Goal: Information Seeking & Learning: Check status

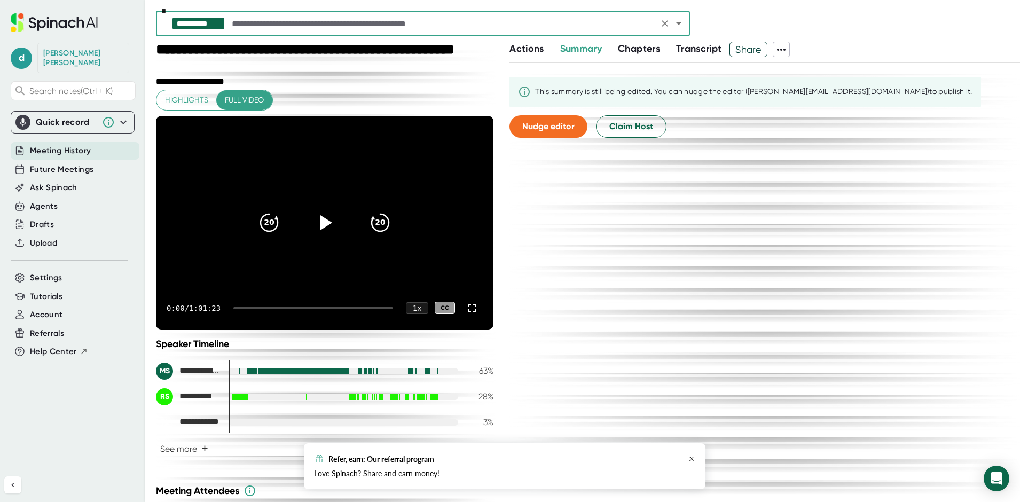
click at [689, 456] on icon "button" at bounding box center [691, 458] width 6 height 6
click at [58, 272] on span "Settings" at bounding box center [46, 278] width 33 height 12
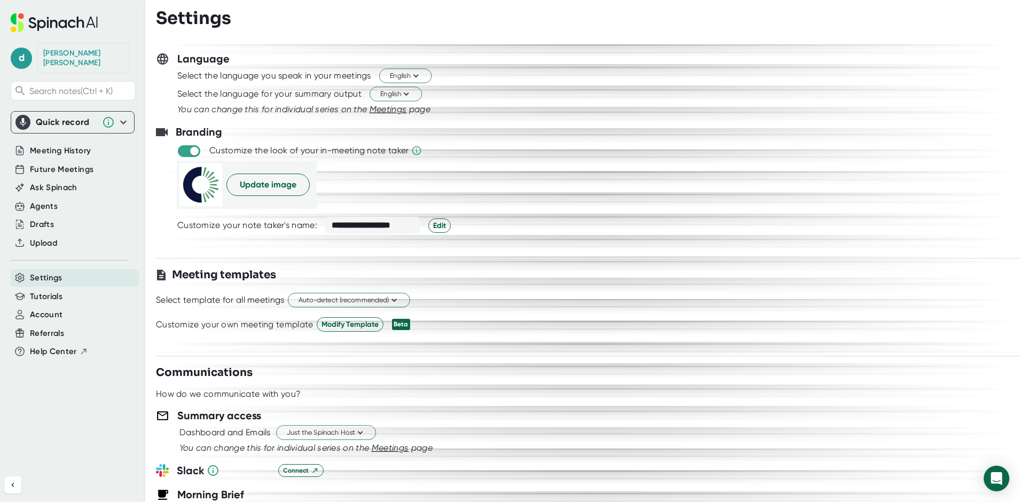
scroll to position [160, 0]
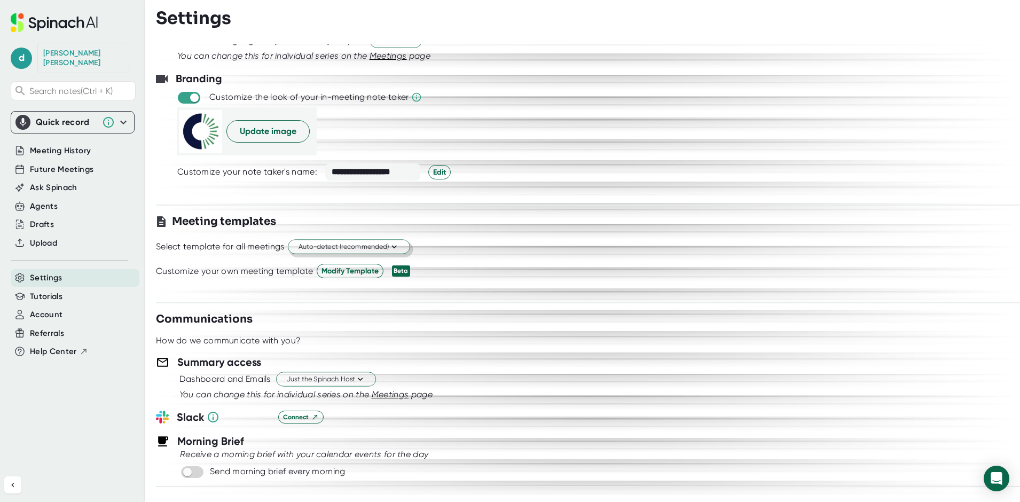
click at [396, 247] on icon at bounding box center [393, 247] width 5 height 3
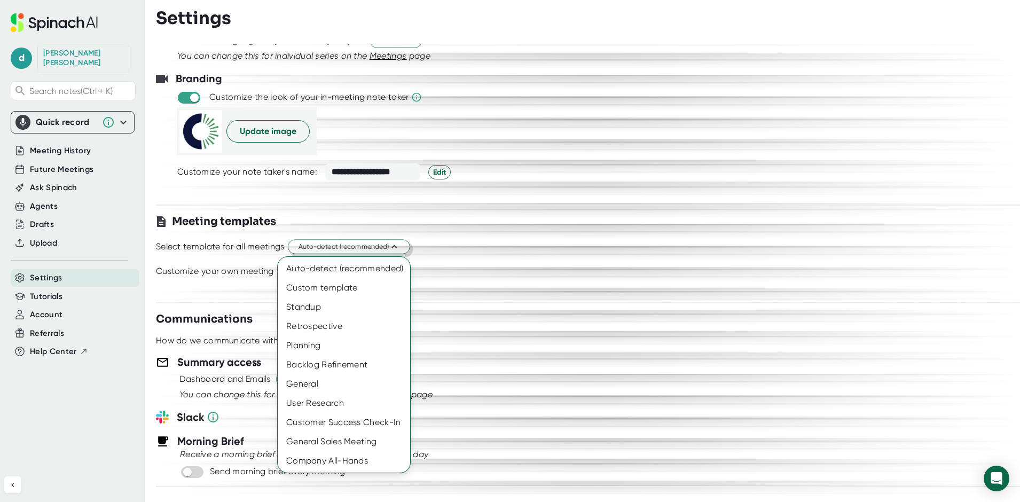
click at [701, 226] on div at bounding box center [510, 251] width 1020 height 502
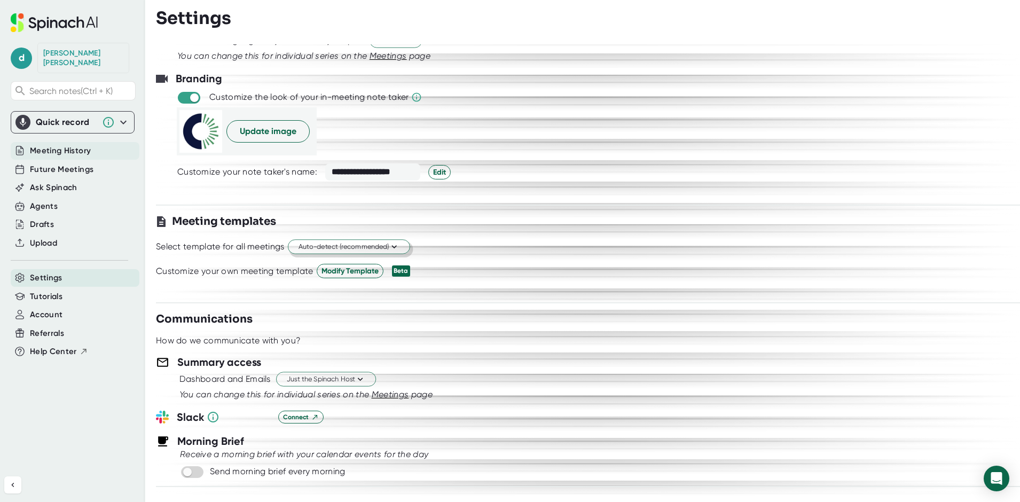
click at [65, 145] on span "Meeting History" at bounding box center [60, 151] width 61 height 12
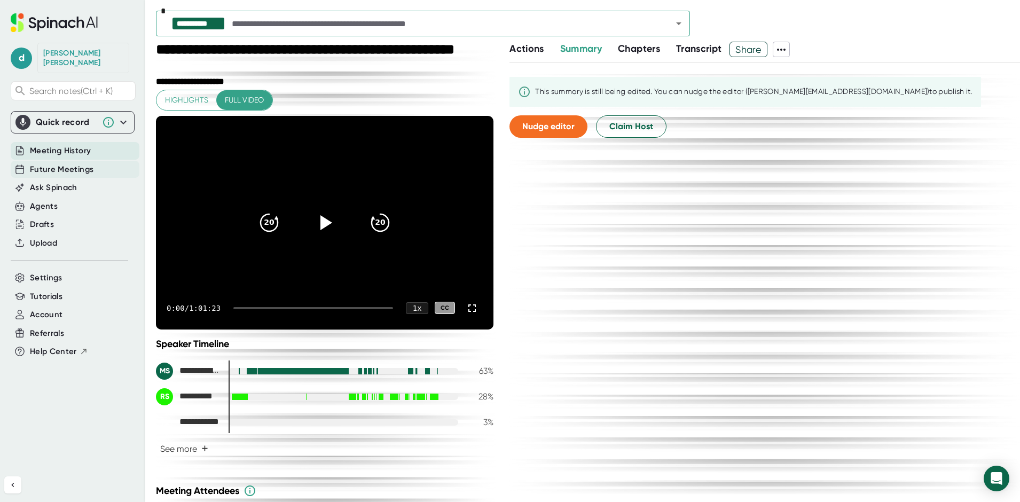
click at [63, 163] on span "Future Meetings" at bounding box center [62, 169] width 64 height 12
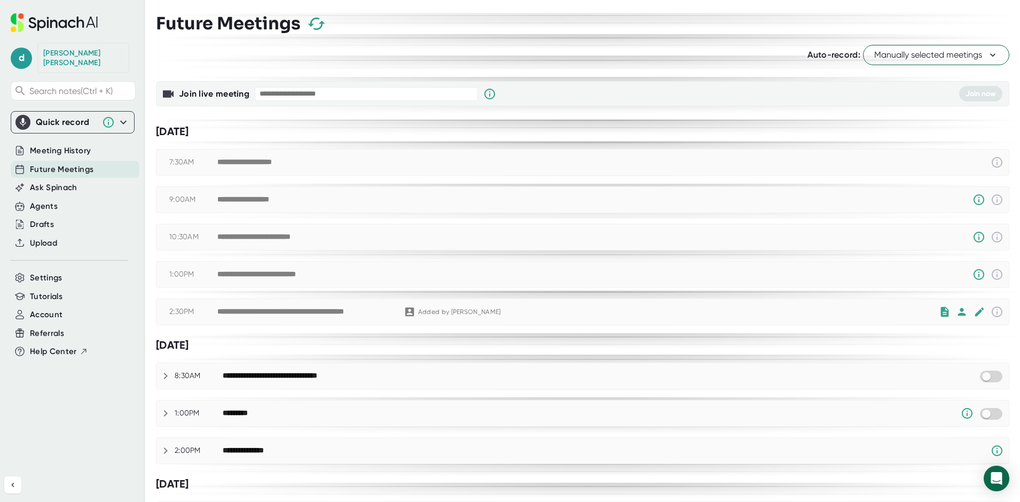
checkbox input "true"
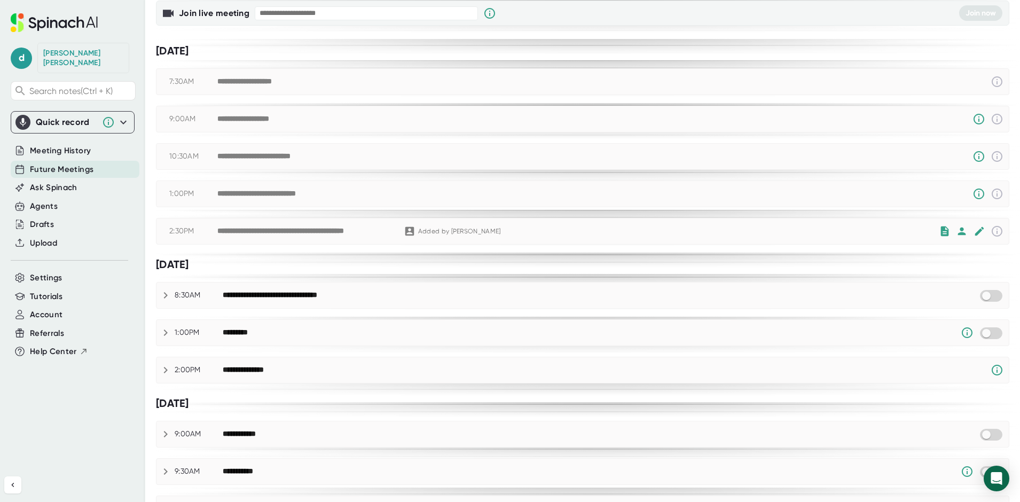
scroll to position [107, 0]
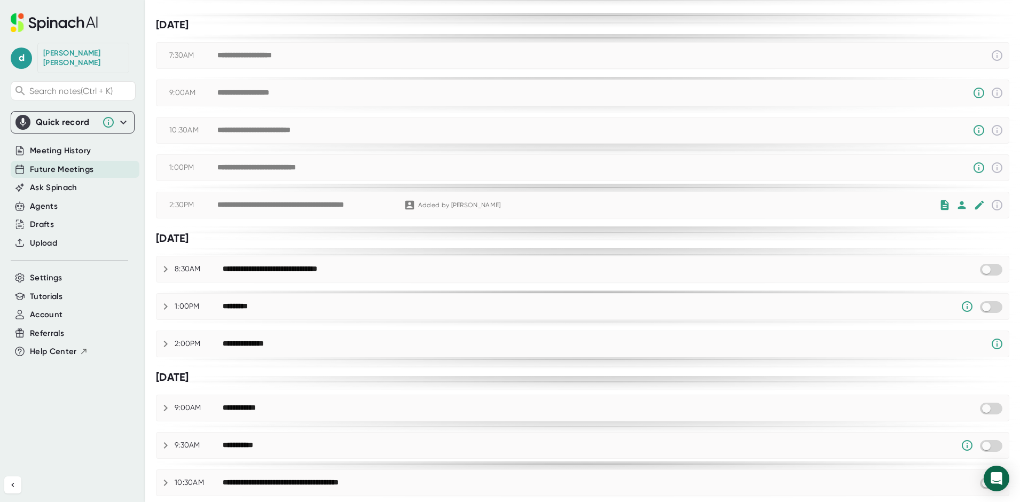
click at [168, 269] on icon at bounding box center [165, 269] width 13 height 13
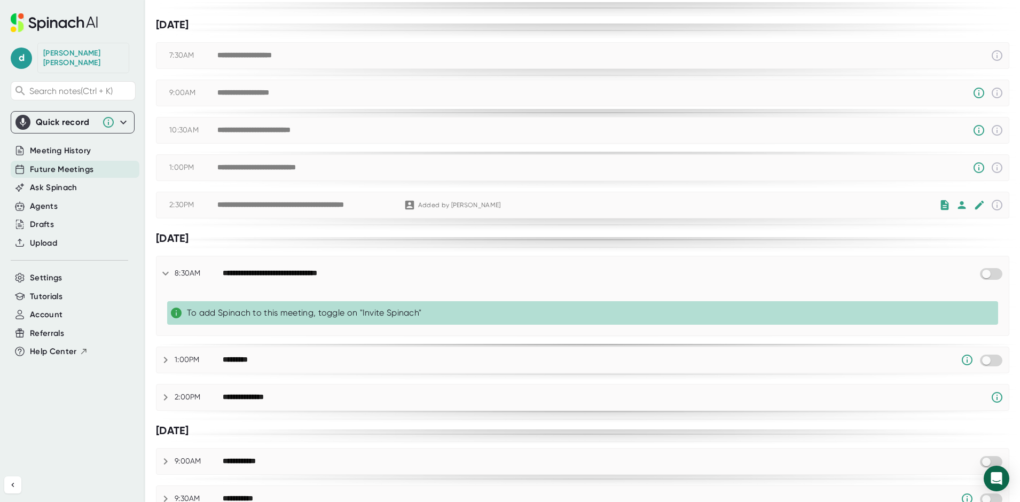
click at [168, 274] on icon at bounding box center [165, 273] width 13 height 13
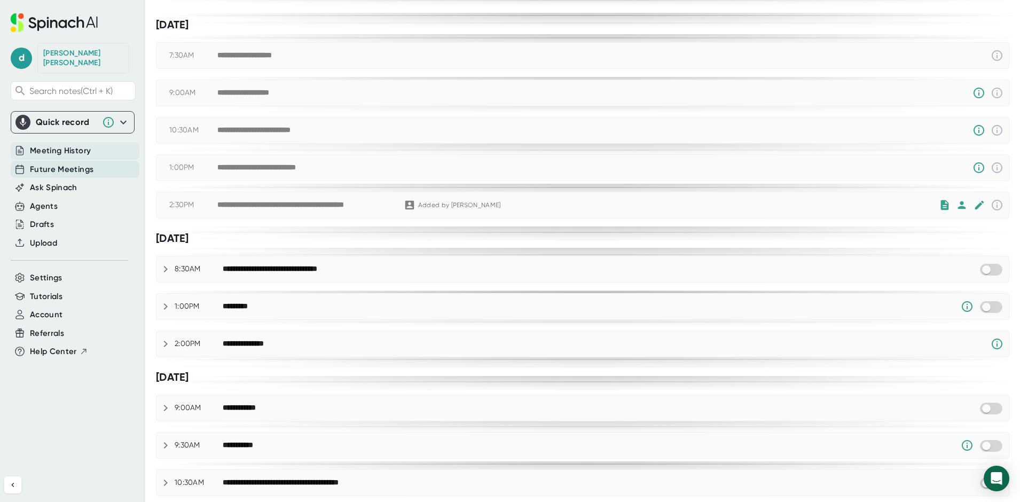
click at [95, 142] on div "Meeting History" at bounding box center [75, 151] width 129 height 18
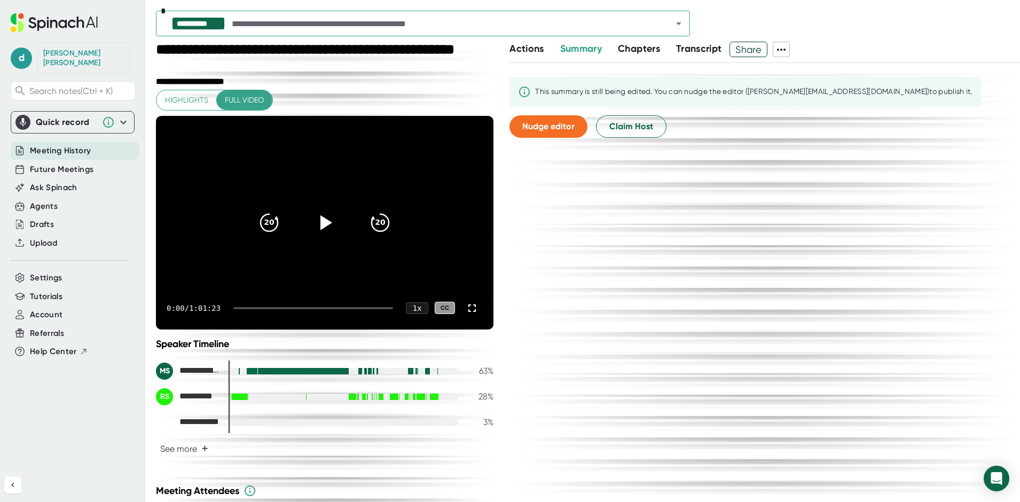
click at [384, 26] on input "text" at bounding box center [443, 23] width 426 height 15
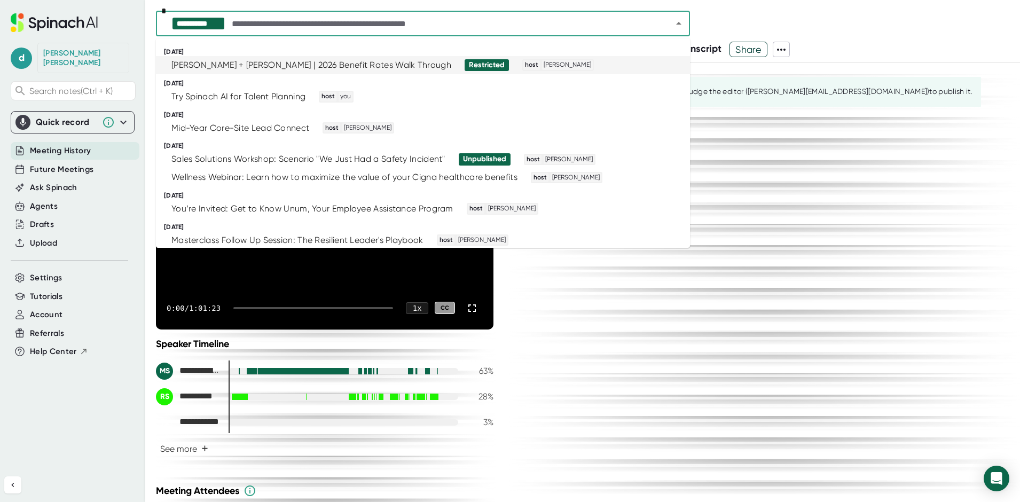
click at [284, 56] on li "[PERSON_NAME] + [PERSON_NAME] | 2026 Benefit Rates Walk Through Restricted host…" at bounding box center [423, 65] width 534 height 18
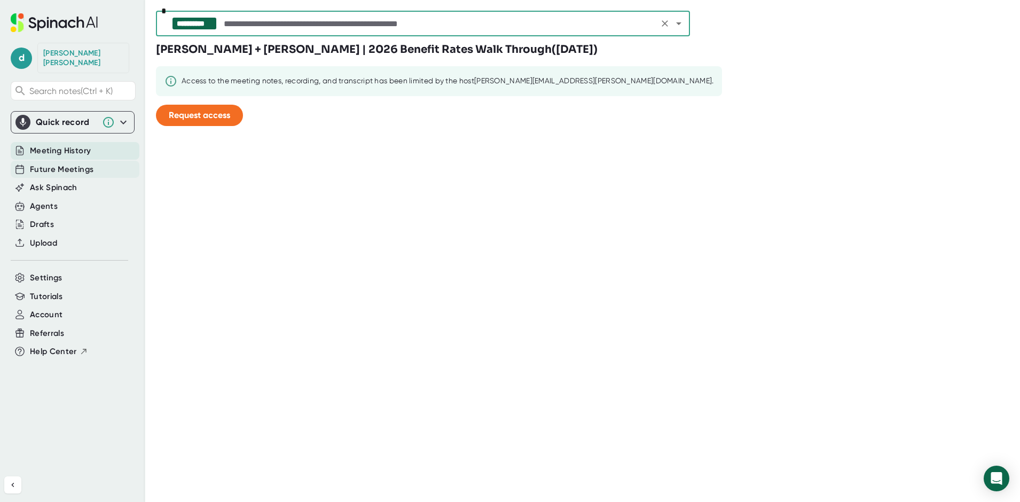
click at [66, 163] on span "Future Meetings" at bounding box center [62, 169] width 64 height 12
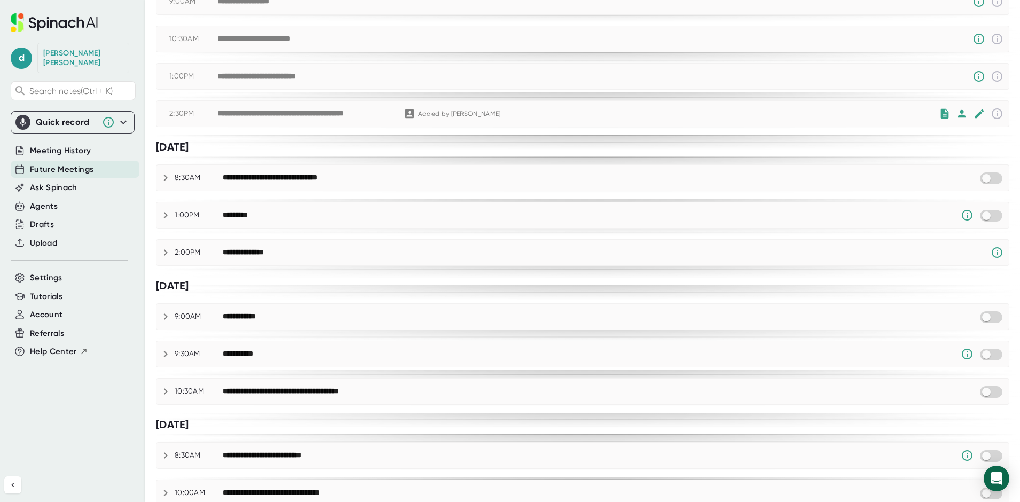
scroll to position [214, 0]
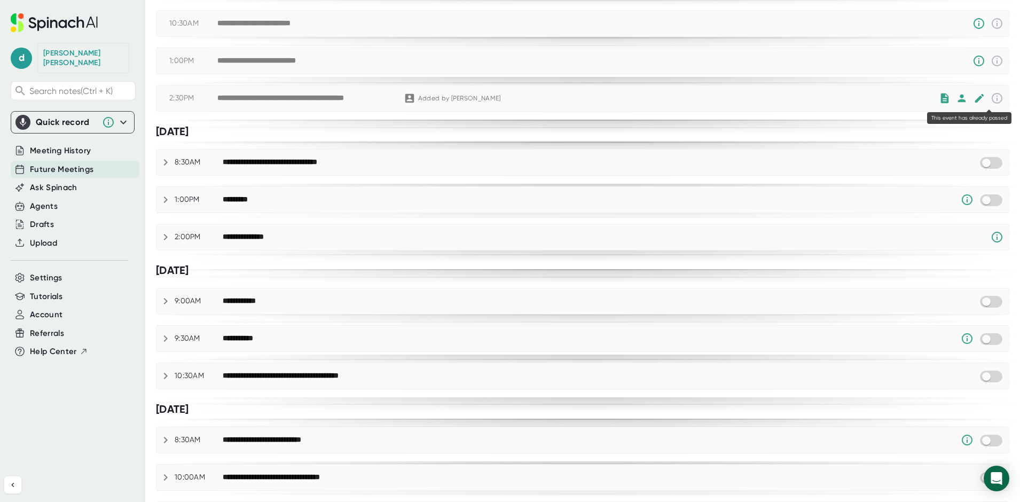
click at [990, 98] on icon at bounding box center [996, 98] width 13 height 13
